Goal: Information Seeking & Learning: Learn about a topic

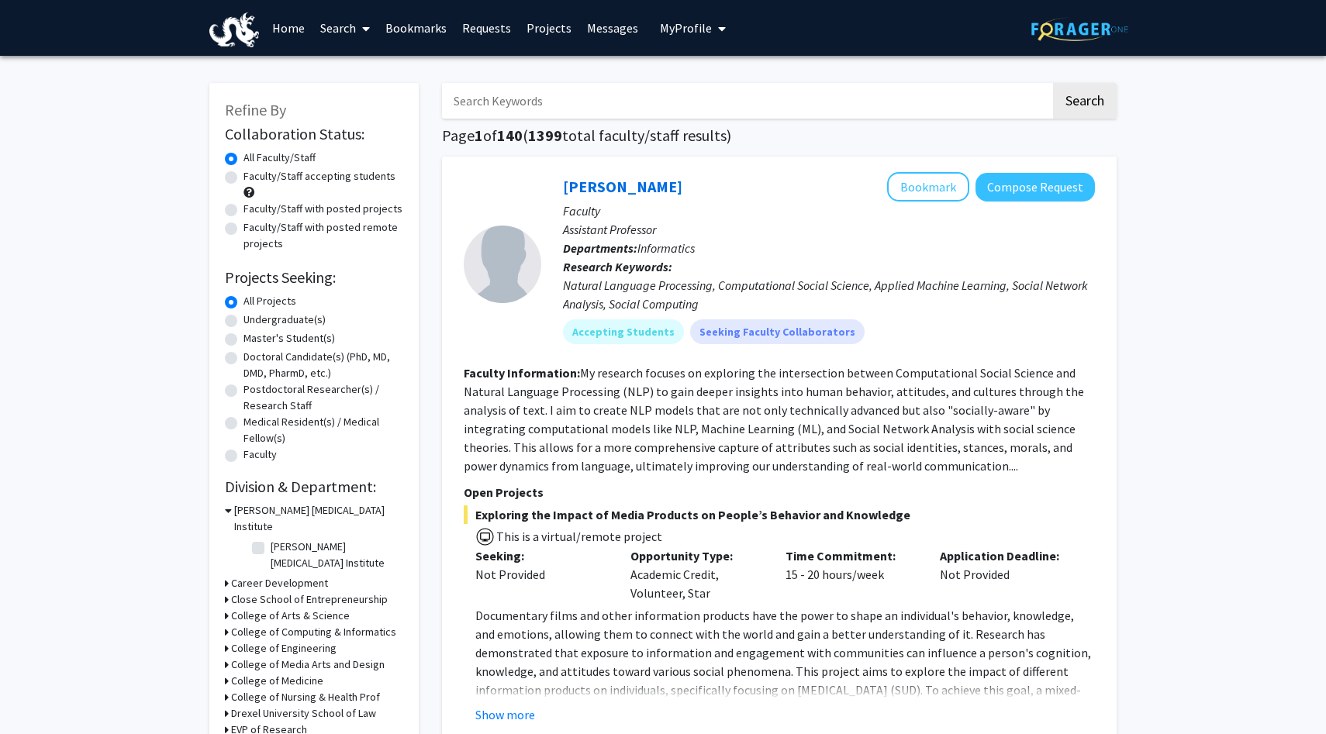
click at [276, 179] on label "Faculty/Staff accepting students" at bounding box center [319, 176] width 152 height 16
click at [254, 178] on input "Faculty/Staff accepting students" at bounding box center [248, 173] width 10 height 10
radio input "true"
click at [298, 317] on label "Undergraduate(s)" at bounding box center [284, 320] width 82 height 16
click at [254, 317] on input "Undergraduate(s)" at bounding box center [248, 317] width 10 height 10
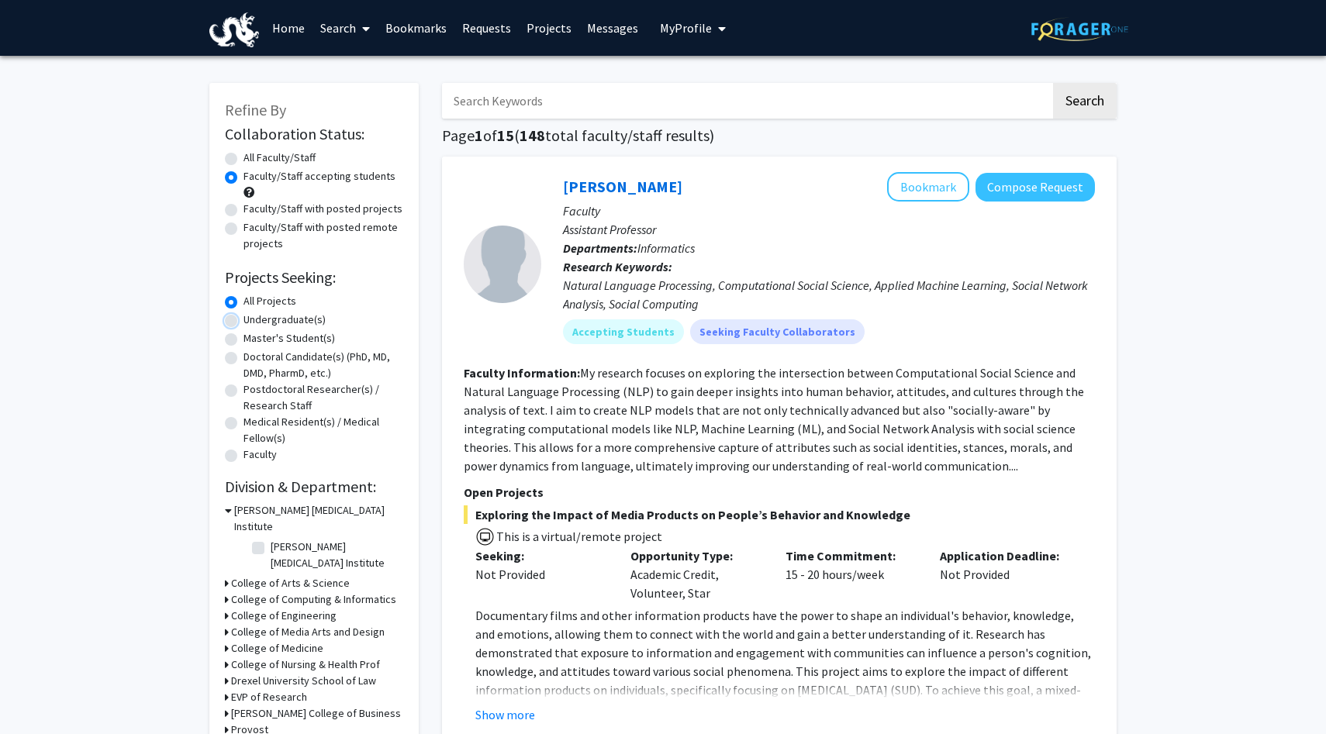
radio input "true"
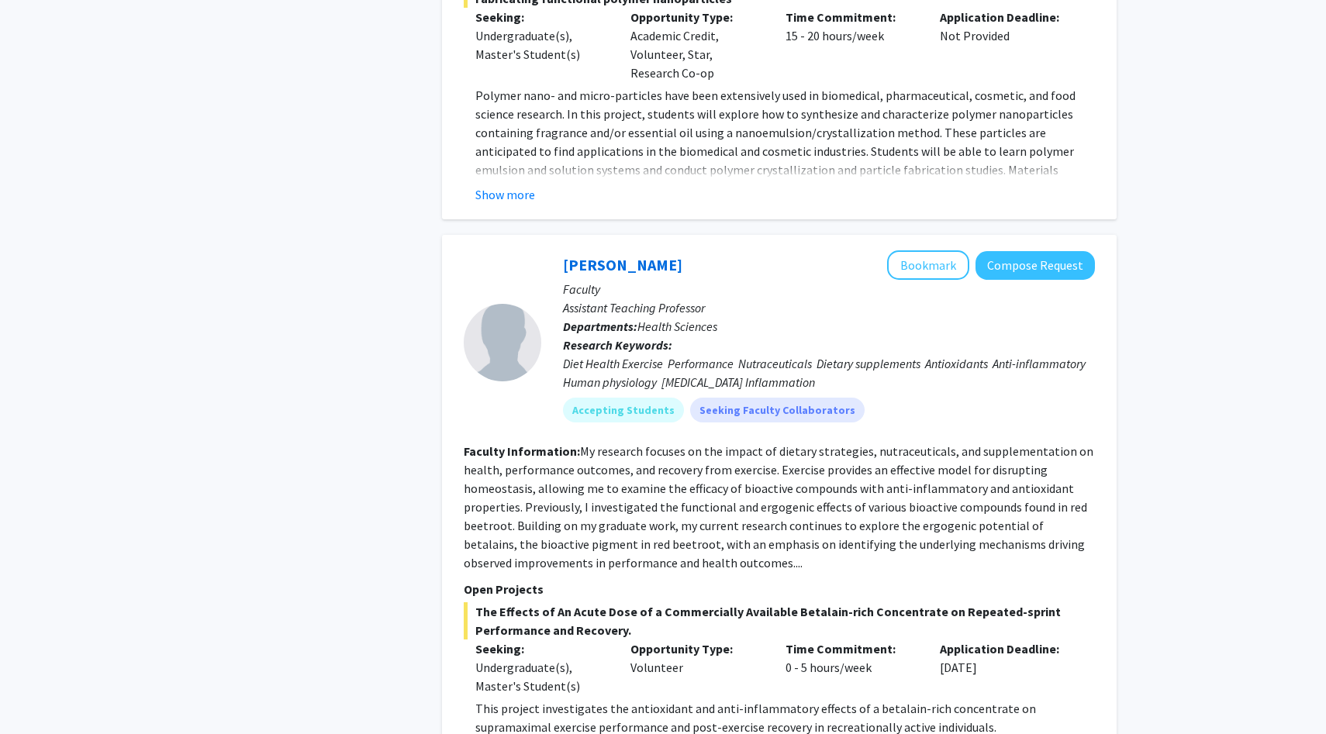
scroll to position [7263, 0]
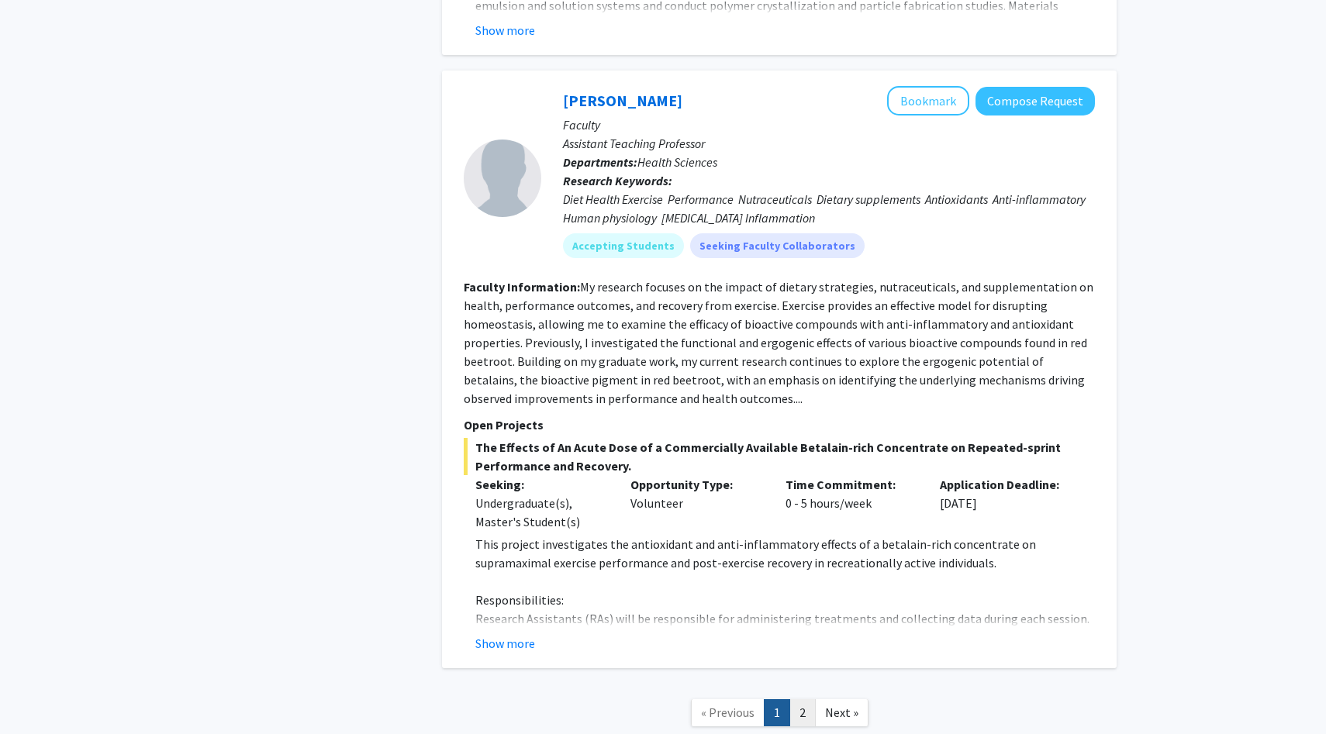
click at [809, 699] on link "2" at bounding box center [802, 712] width 26 height 27
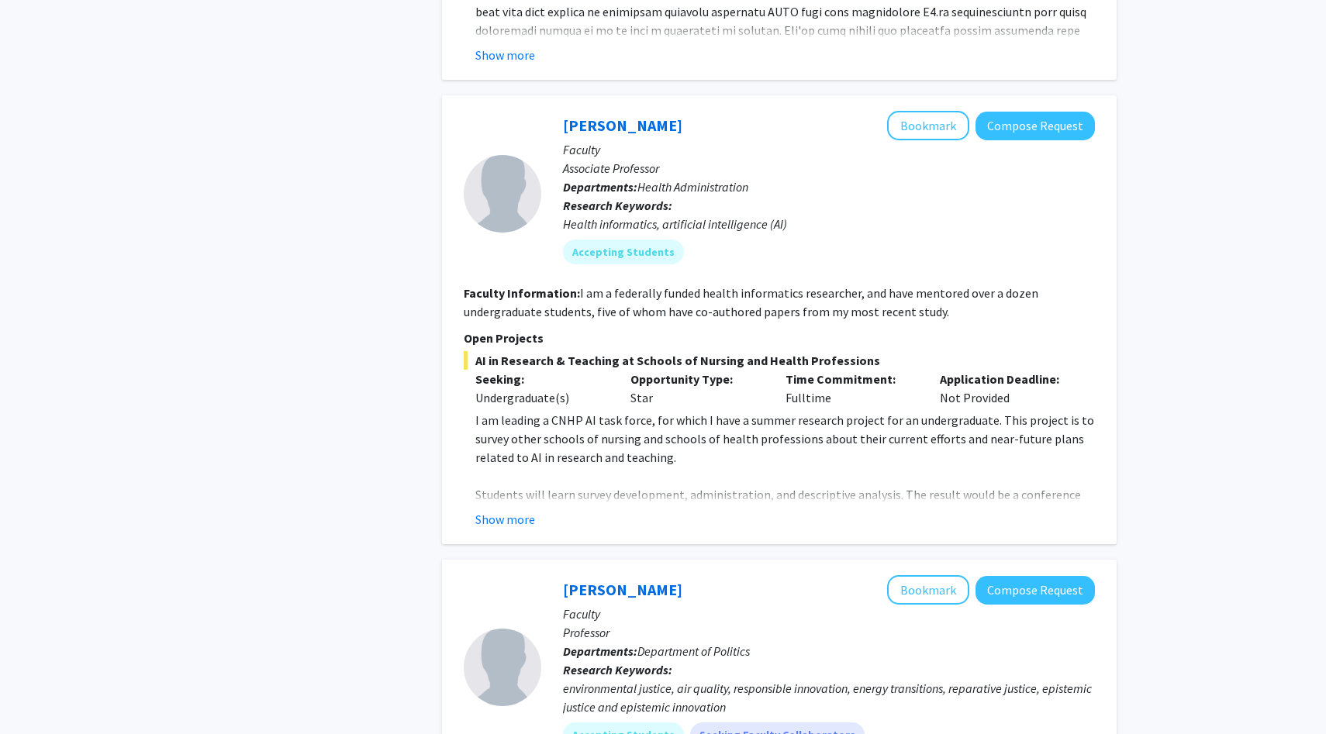
scroll to position [2444, 0]
click at [507, 512] on button "Show more" at bounding box center [505, 521] width 60 height 19
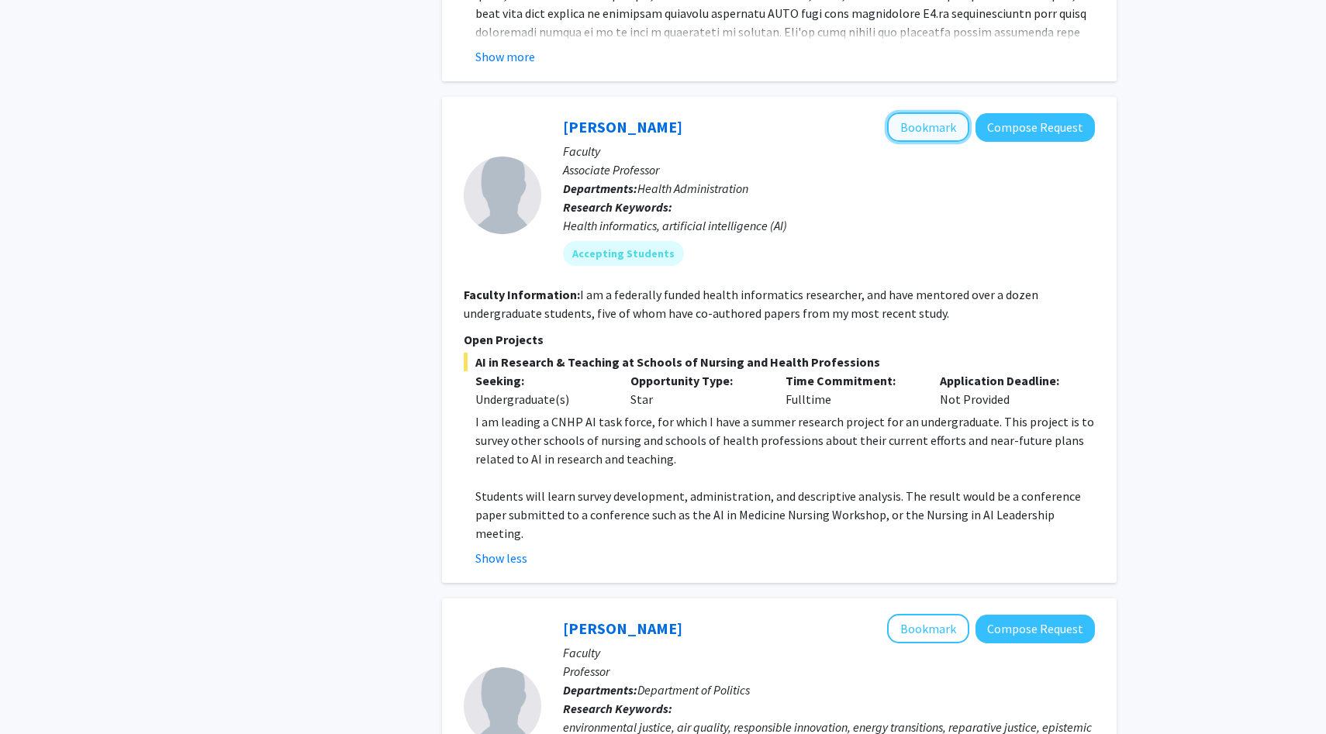
click at [912, 112] on button "Bookmark" at bounding box center [928, 126] width 82 height 29
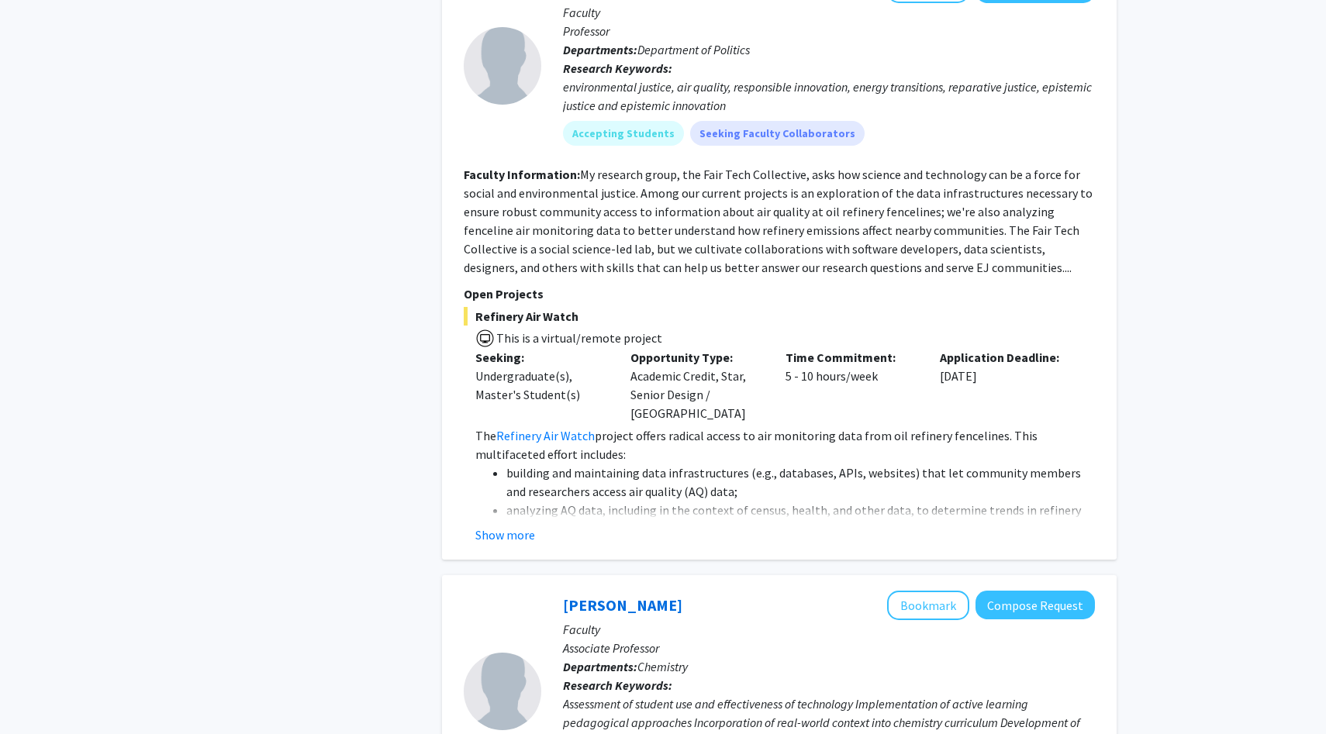
scroll to position [2940, 0]
